Goal: Task Accomplishment & Management: Manage account settings

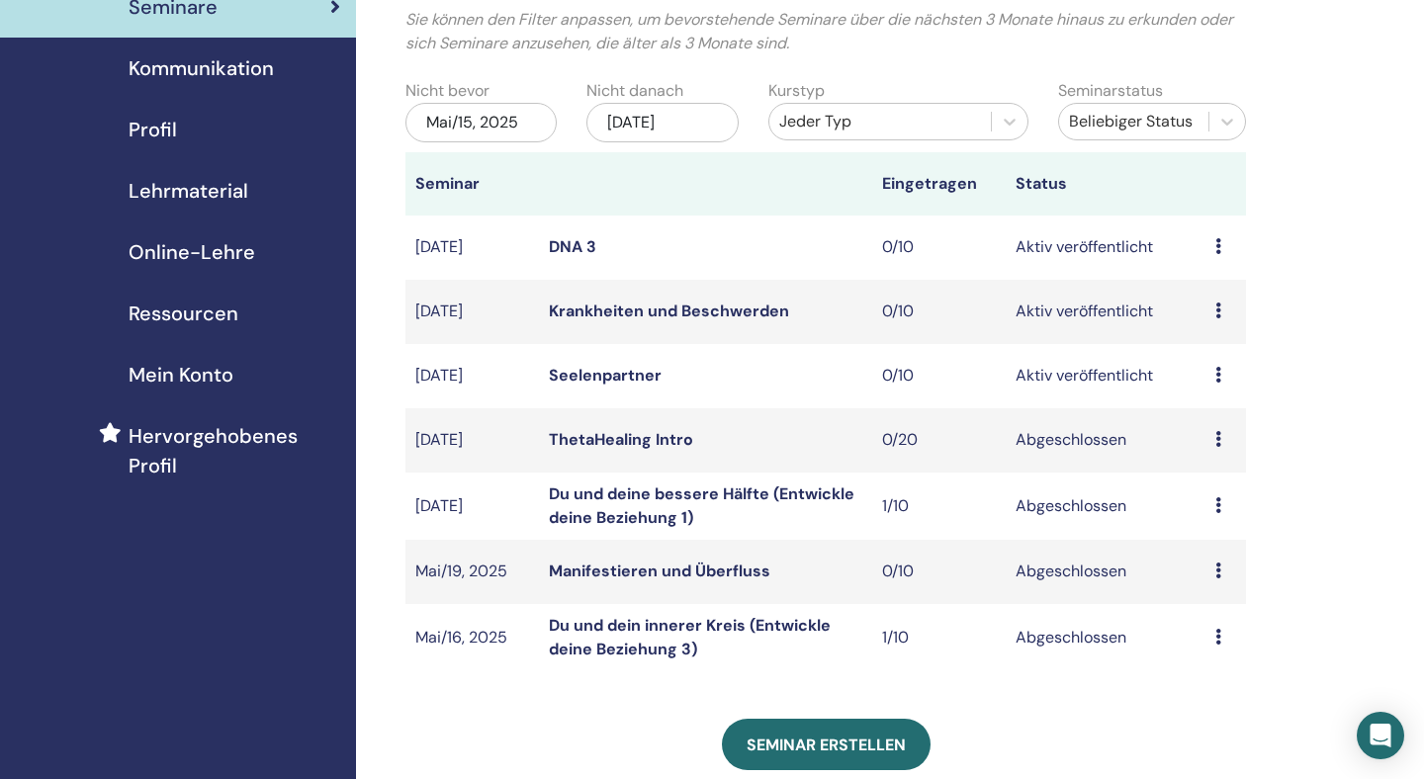
scroll to position [153, 0]
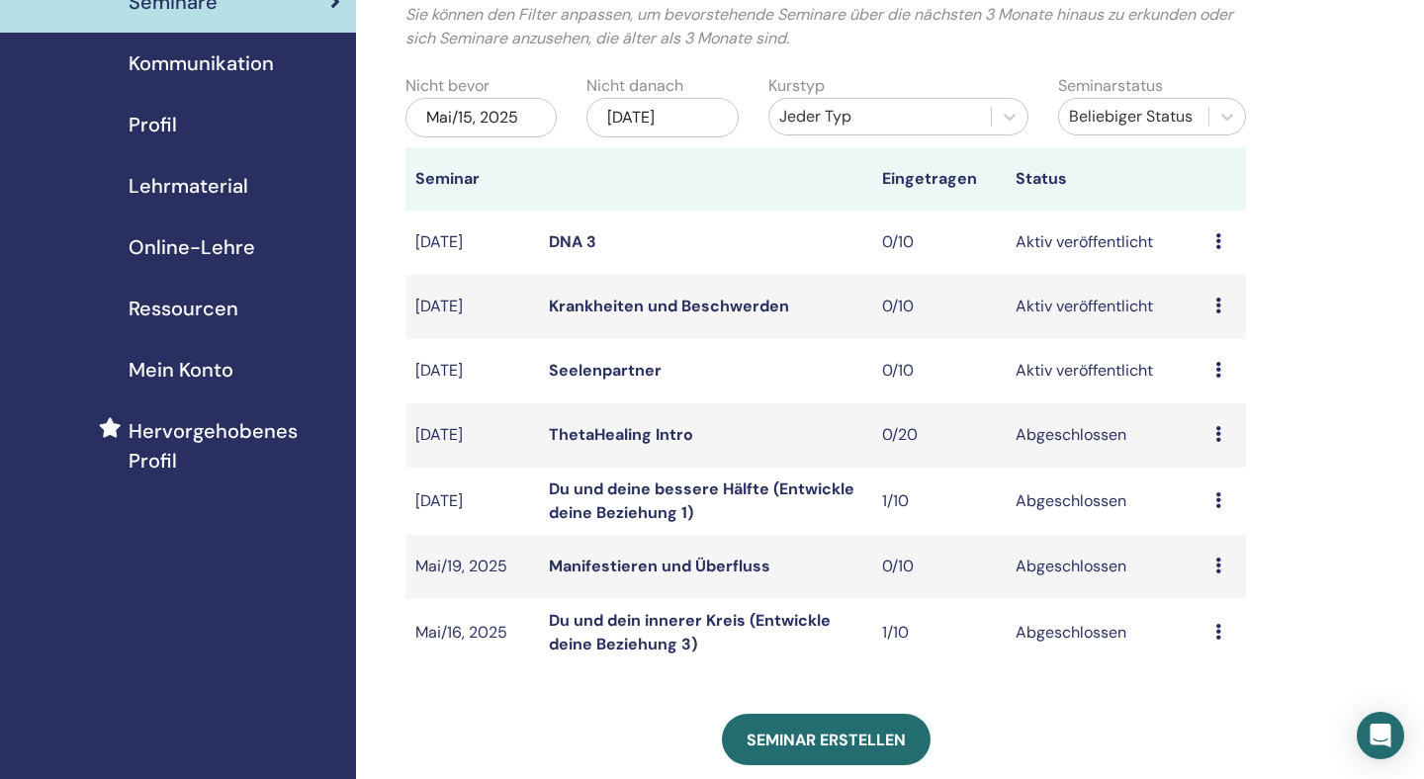
click at [1218, 371] on icon at bounding box center [1218, 370] width 6 height 16
click at [1210, 474] on p "Absagen" at bounding box center [1216, 477] width 80 height 24
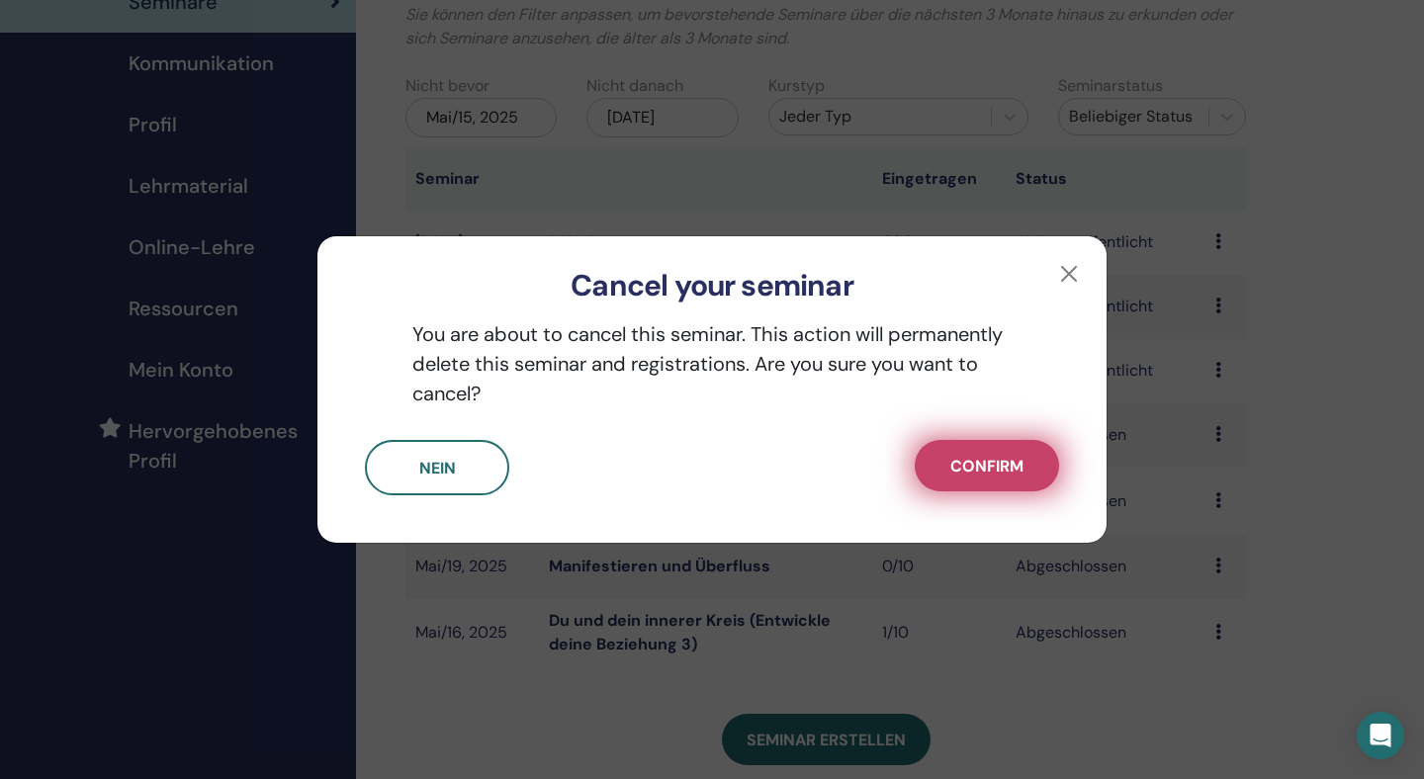
click at [1009, 473] on span "Confirm" at bounding box center [986, 466] width 73 height 21
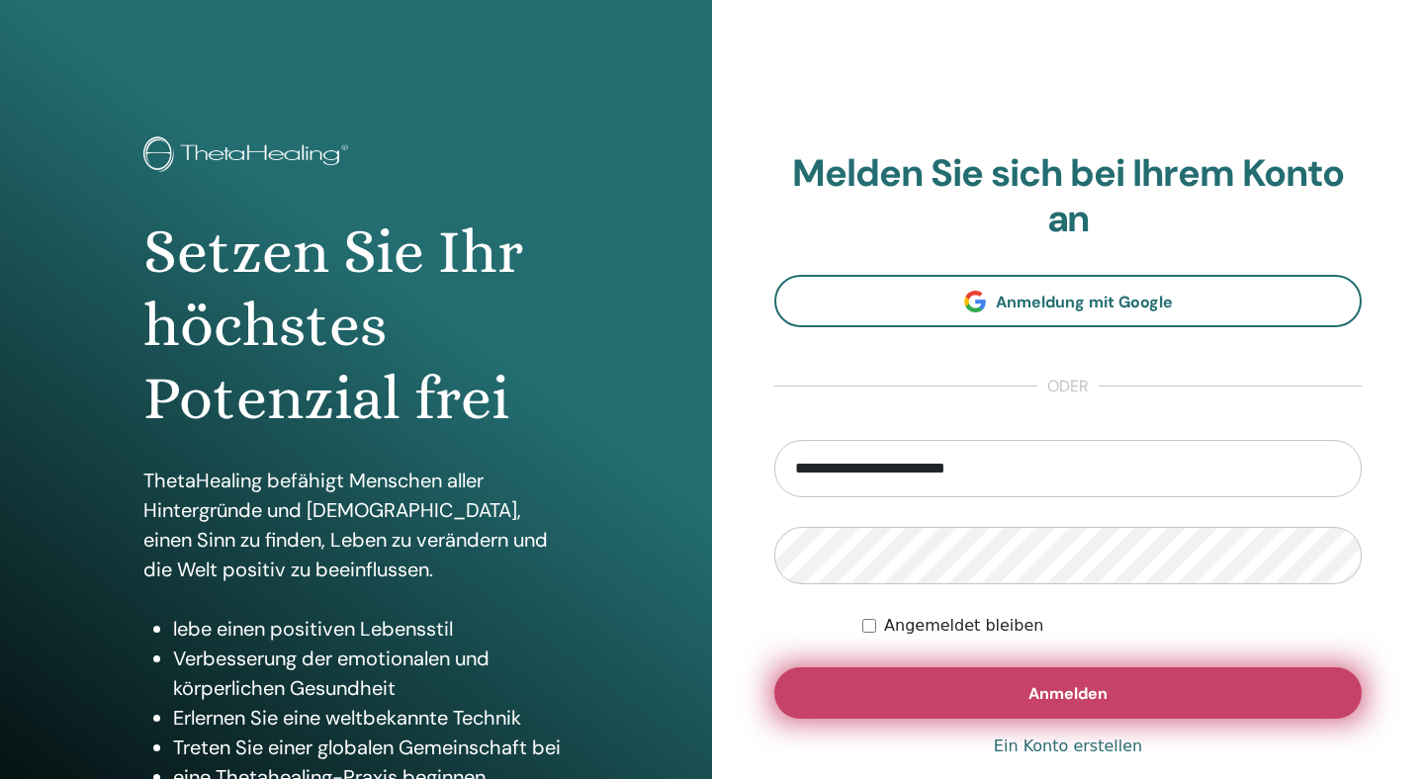
type input "**********"
click at [951, 699] on button "Anmelden" at bounding box center [1067, 693] width 587 height 51
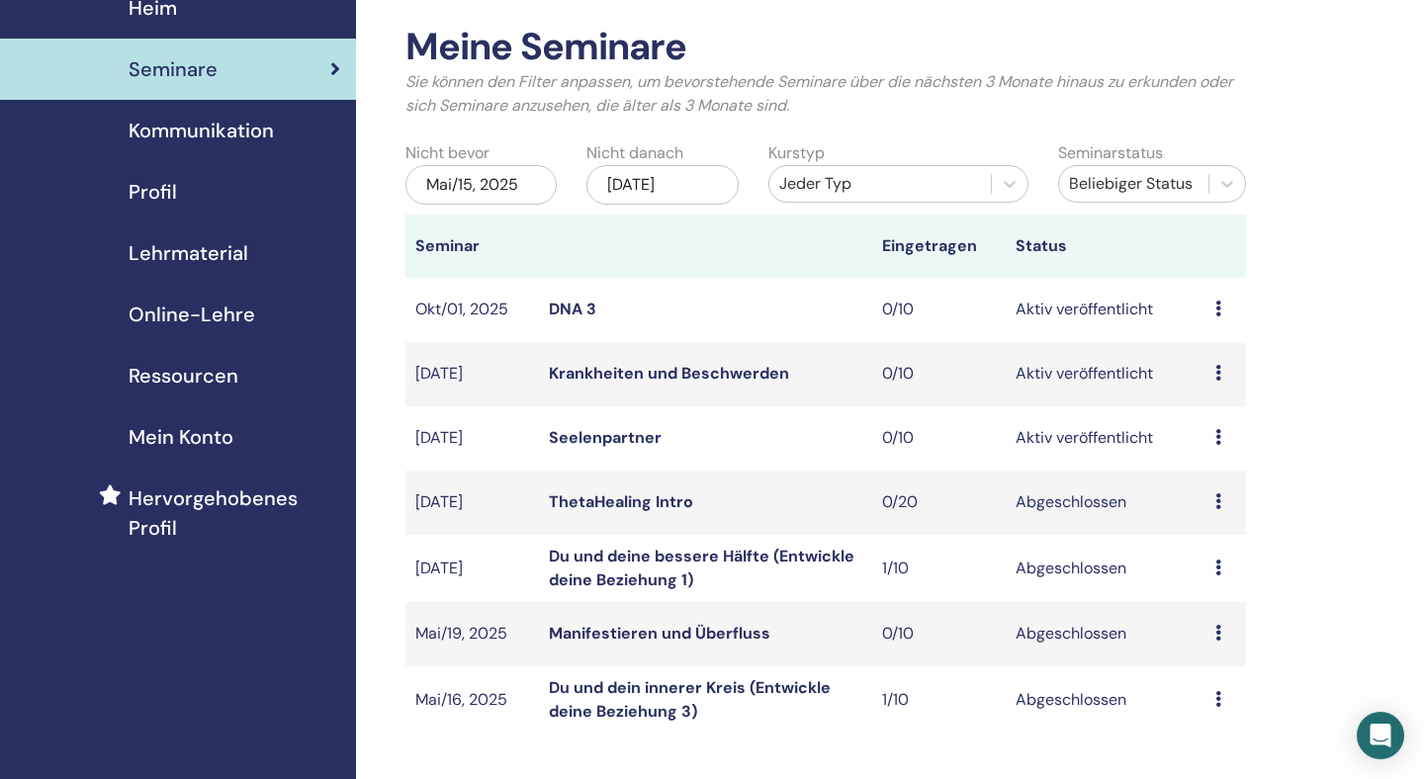
scroll to position [111, 0]
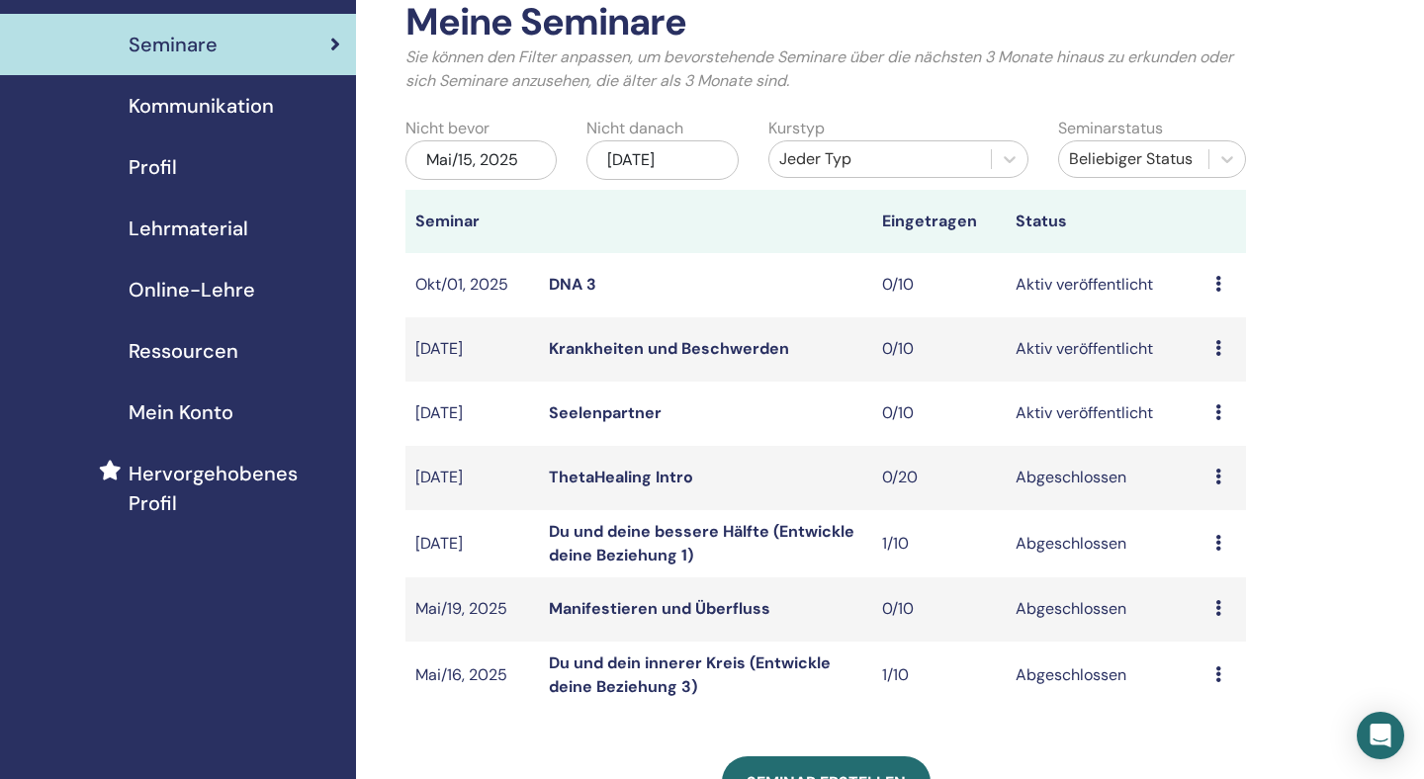
click at [1218, 416] on icon at bounding box center [1218, 412] width 6 height 16
click at [1207, 520] on p "Absagen" at bounding box center [1216, 522] width 80 height 24
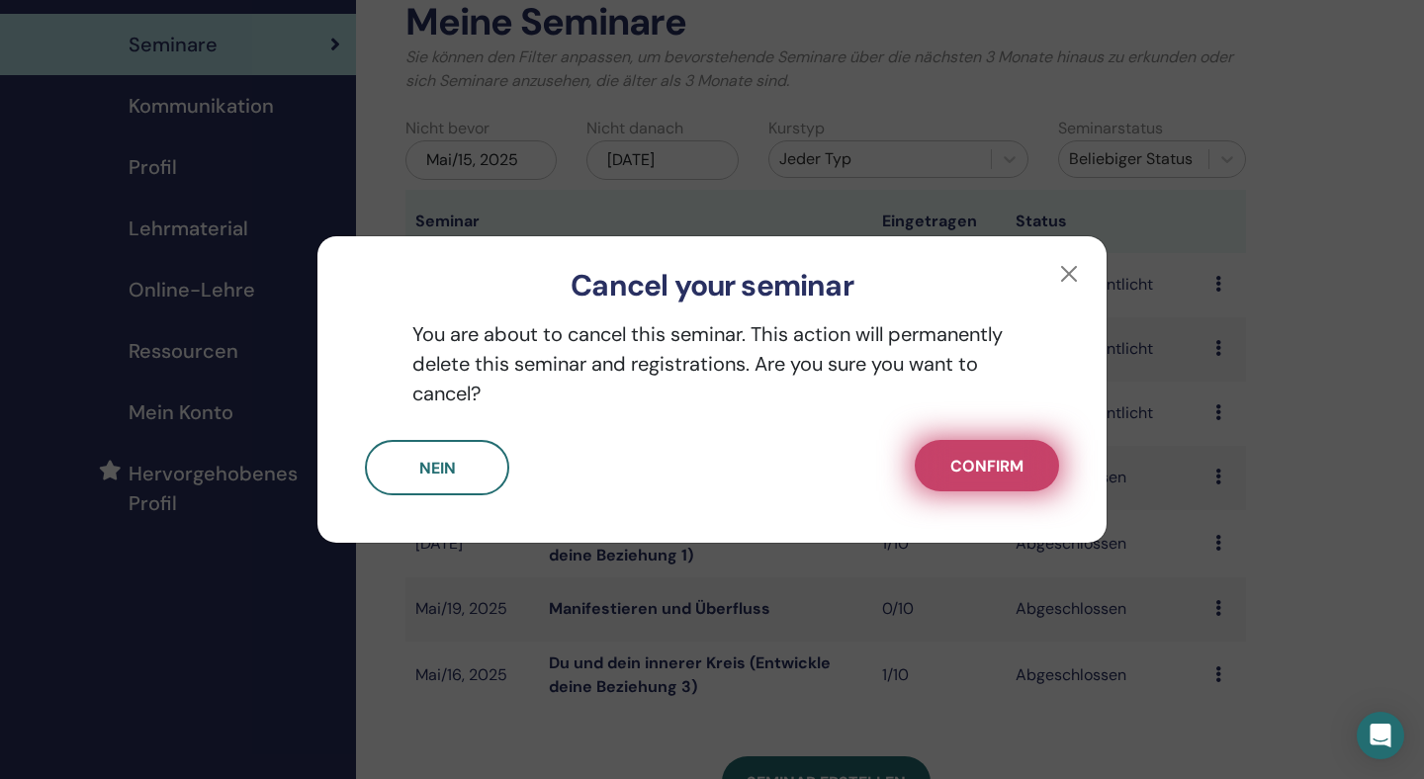
click at [1013, 471] on span "Confirm" at bounding box center [986, 466] width 73 height 21
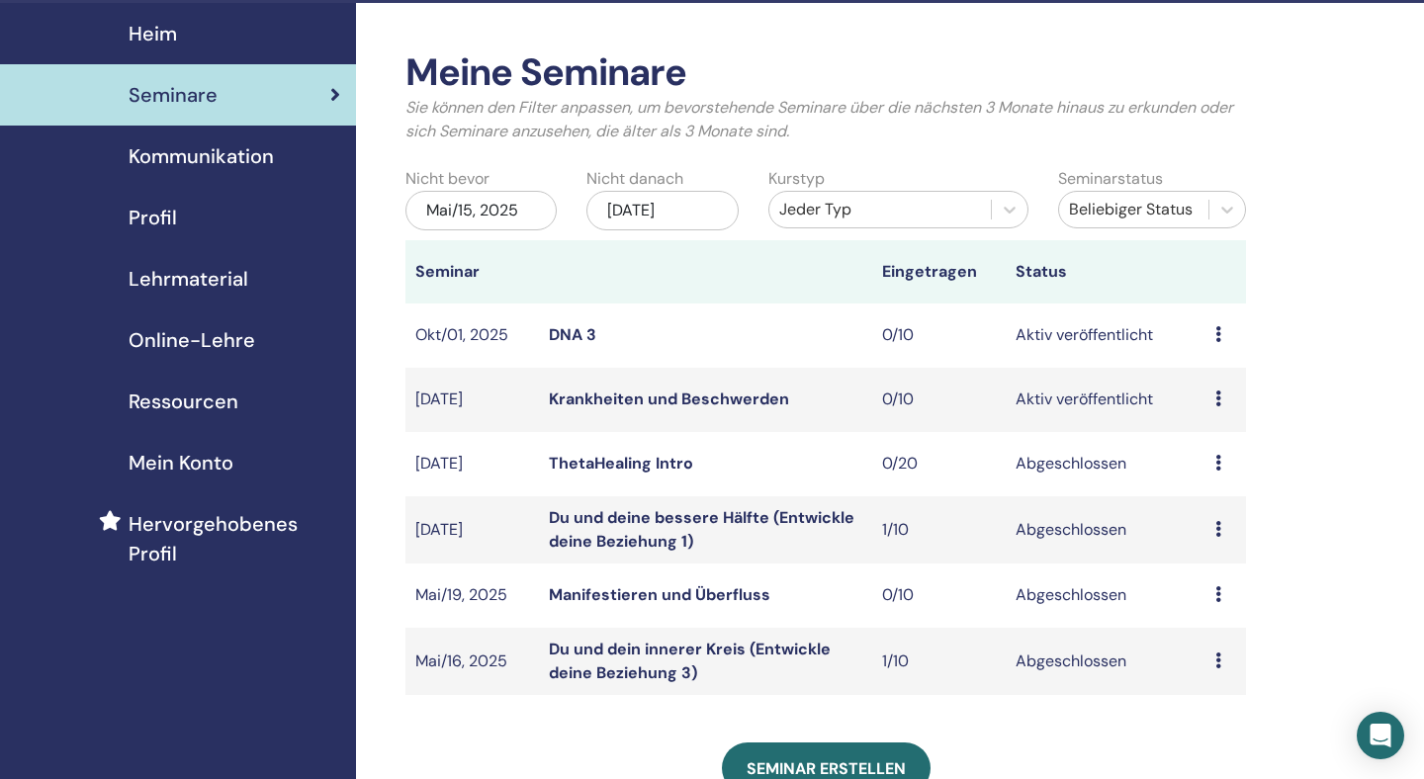
scroll to position [0, 0]
